Goal: Task Accomplishment & Management: Complete application form

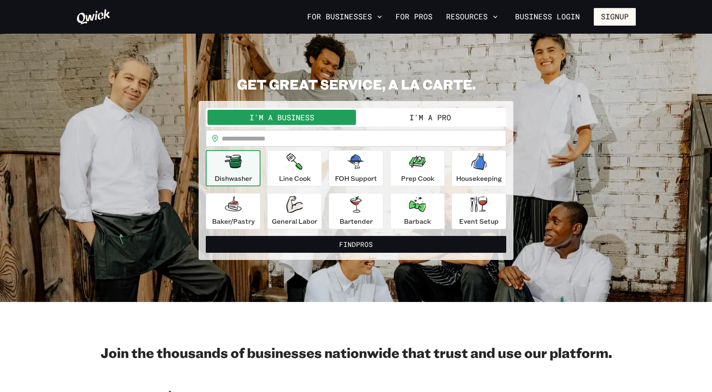
click at [418, 123] on button "I'm a Pro" at bounding box center [430, 117] width 149 height 15
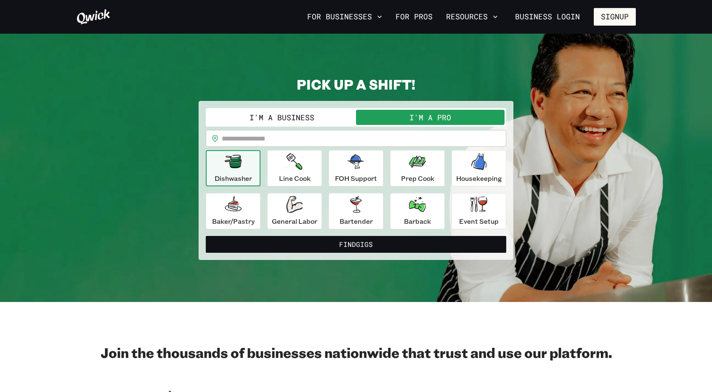
click at [302, 117] on button "I'm a Business" at bounding box center [281, 117] width 149 height 15
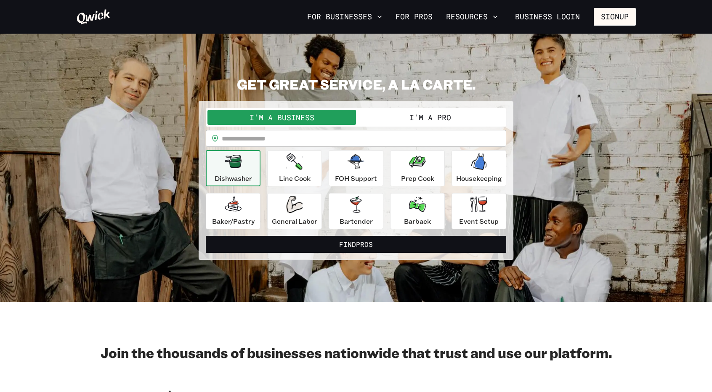
click at [393, 112] on button "I'm a Pro" at bounding box center [430, 117] width 149 height 15
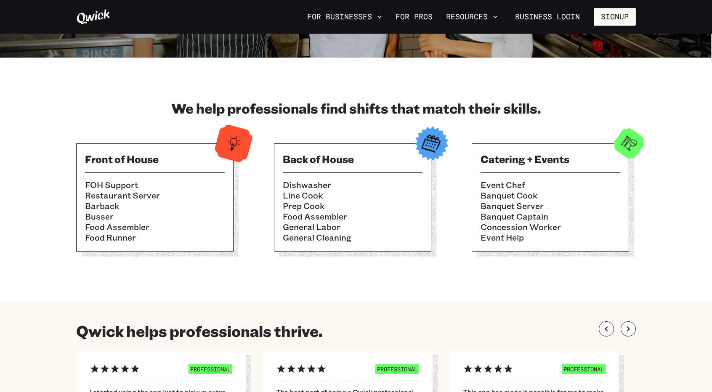
scroll to position [224, 0]
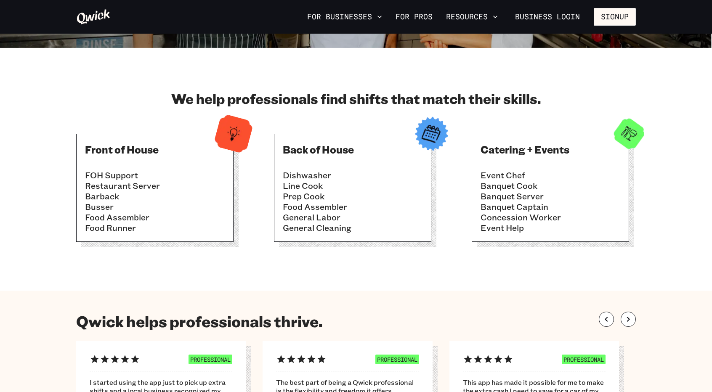
click at [316, 153] on h3 "Back of House" at bounding box center [353, 149] width 140 height 13
click at [305, 196] on li "Prep Cook" at bounding box center [353, 196] width 140 height 11
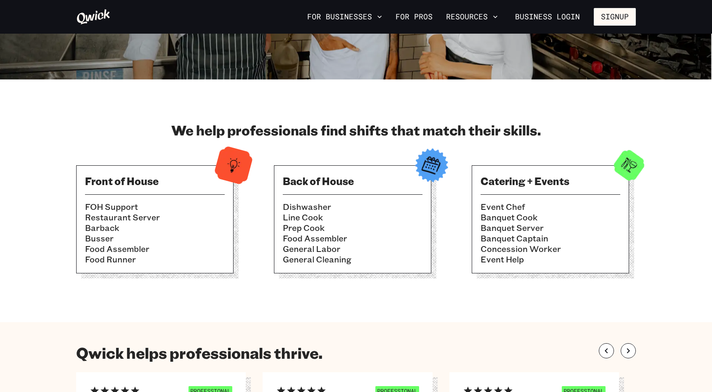
scroll to position [194, 0]
